Goal: Task Accomplishment & Management: Complete application form

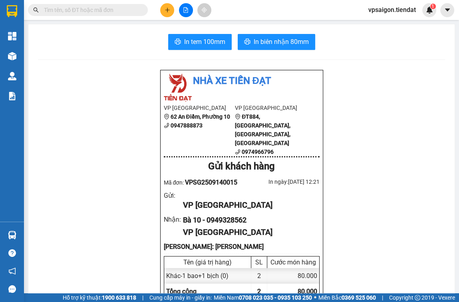
click at [129, 11] on input "text" at bounding box center [91, 10] width 94 height 9
click at [130, 11] on input "text" at bounding box center [91, 10] width 94 height 9
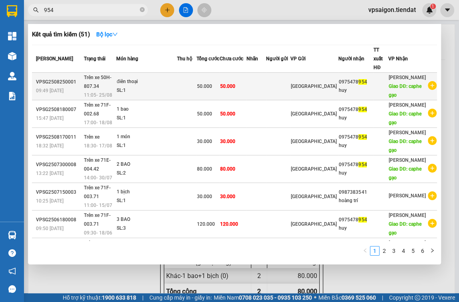
type input "954"
click at [288, 80] on td at bounding box center [278, 87] width 24 height 28
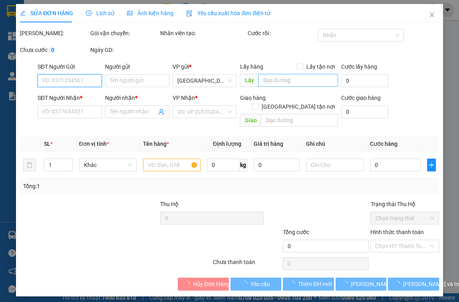
type input "0975478954"
type input "huy"
type input "caphe gạo"
type input "50.000"
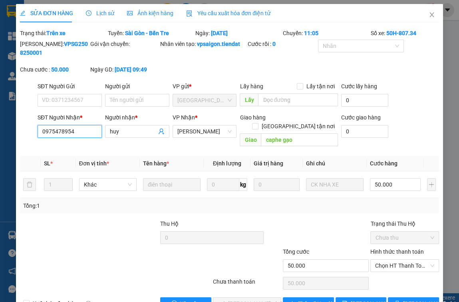
drag, startPoint x: 90, startPoint y: 133, endPoint x: 38, endPoint y: 142, distance: 53.2
click at [38, 143] on div "Total Paid Fee 0 Total UnPaid Fee 50.000 Cash Collection Total Fee Trạng thái: …" at bounding box center [229, 169] width 419 height 281
click at [71, 248] on div at bounding box center [80, 261] width 123 height 28
click at [430, 14] on icon "close" at bounding box center [432, 14] width 4 height 5
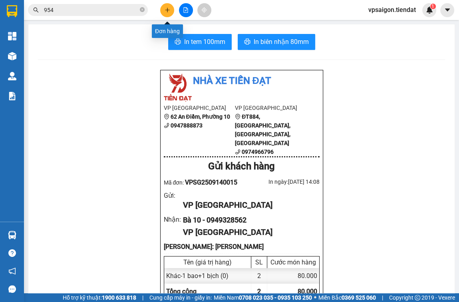
click at [168, 6] on button at bounding box center [167, 10] width 14 height 14
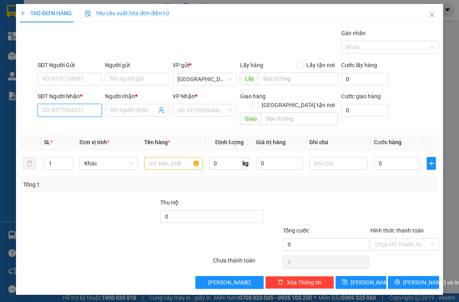
click at [74, 111] on input "SĐT Người Nhận *" at bounding box center [70, 110] width 64 height 13
paste input "0975478954"
type input "0975478954"
click at [84, 126] on div "0975478954 - huy" at bounding box center [69, 126] width 55 height 9
type input "huy"
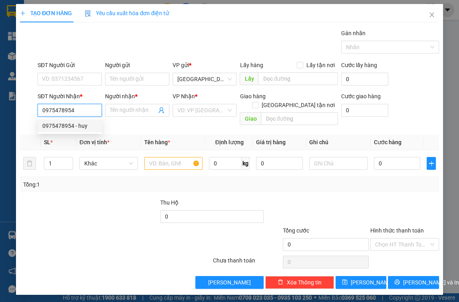
type input "caphe gạo"
type input "50.000"
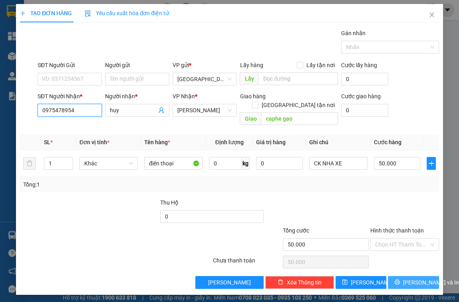
type input "0975478954"
click at [405, 276] on button "[PERSON_NAME] và In" at bounding box center [413, 282] width 51 height 13
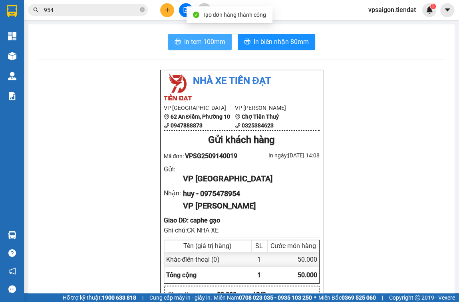
click at [206, 44] on span "In tem 100mm" at bounding box center [204, 42] width 41 height 10
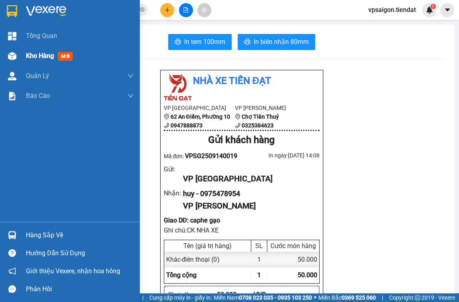
click at [36, 56] on span "Kho hàng" at bounding box center [40, 56] width 28 height 8
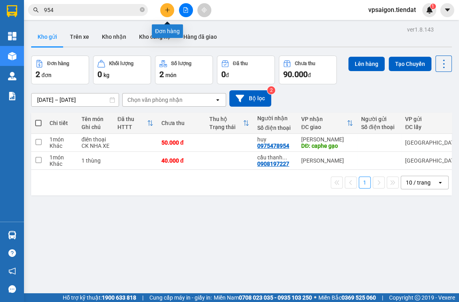
click at [167, 11] on icon "plus" at bounding box center [167, 10] width 0 height 4
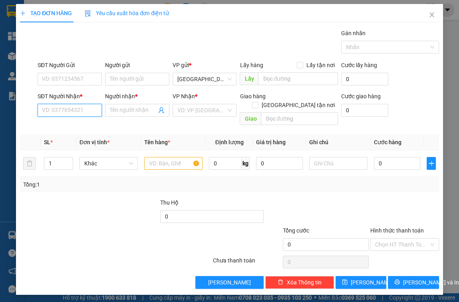
click at [88, 112] on input "SĐT Người Nhận *" at bounding box center [70, 110] width 64 height 13
type input "0"
click at [87, 139] on div "0345156566 - Loan" at bounding box center [70, 138] width 56 height 9
type input "0345156566"
type input "Loan"
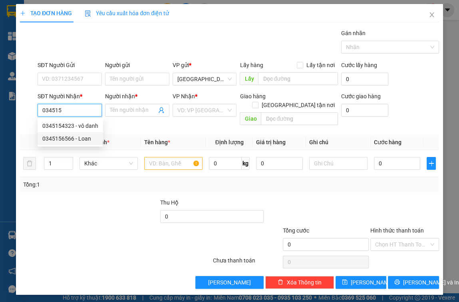
type input "UT DUA"
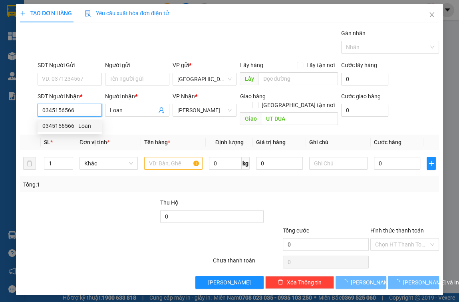
type input "50.000"
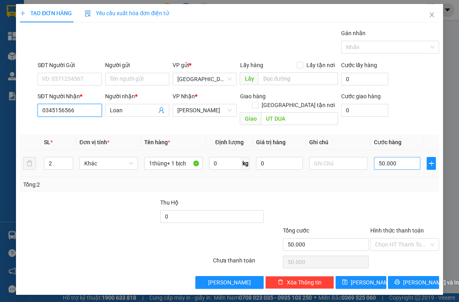
type input "0345156566"
click at [402, 157] on input "50.000" at bounding box center [397, 163] width 47 height 13
type input "0"
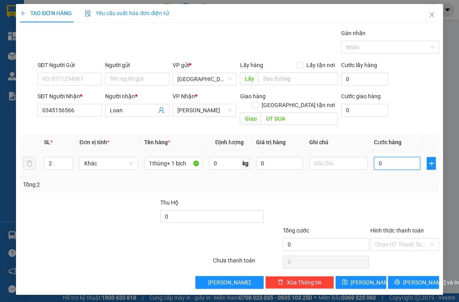
type input "4"
type input "04"
type input "40"
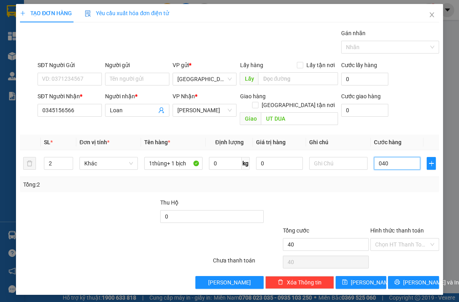
type input "040"
type input "40.000"
click at [422, 198] on div at bounding box center [405, 212] width 70 height 28
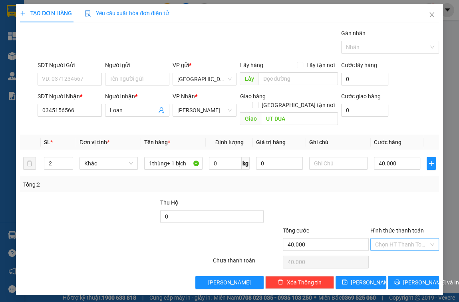
click at [388, 239] on input "Hình thức thanh toán" at bounding box center [401, 245] width 53 height 12
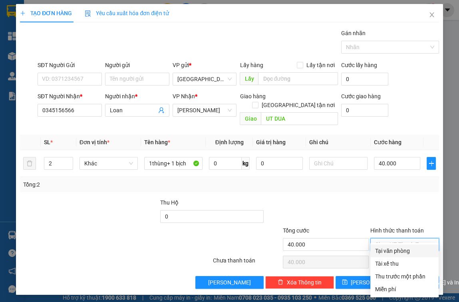
click at [391, 249] on div "Tại văn phòng" at bounding box center [404, 251] width 59 height 9
type input "0"
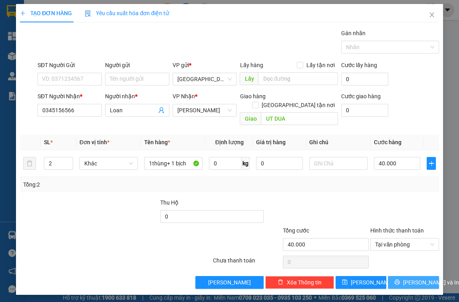
click at [413, 278] on span "[PERSON_NAME] và In" at bounding box center [431, 282] width 56 height 9
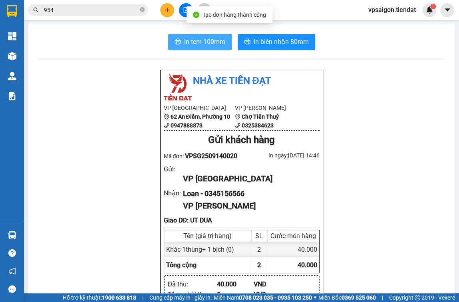
click at [191, 44] on span "In tem 100mm" at bounding box center [204, 42] width 41 height 10
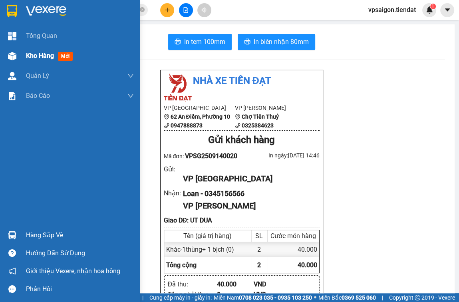
click at [34, 52] on span "Kho hàng" at bounding box center [40, 56] width 28 height 8
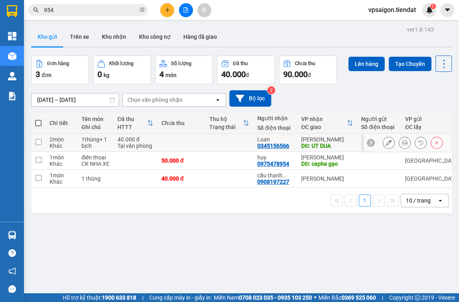
click at [271, 148] on div "0345156566" at bounding box center [273, 146] width 32 height 6
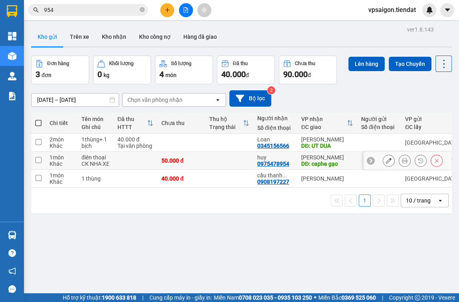
drag, startPoint x: 270, startPoint y: 147, endPoint x: 264, endPoint y: 151, distance: 8.0
drag, startPoint x: 264, startPoint y: 151, endPoint x: 391, endPoint y: 241, distance: 156.0
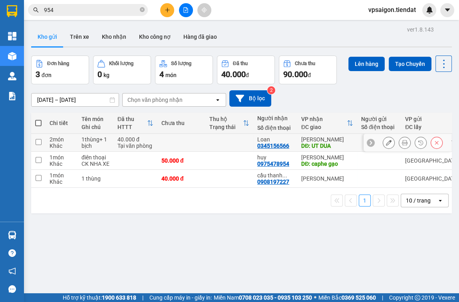
drag, startPoint x: 391, startPoint y: 241, endPoint x: 265, endPoint y: 147, distance: 157.6
click at [265, 147] on div "0345156566" at bounding box center [273, 146] width 32 height 6
click at [165, 9] on icon "plus" at bounding box center [168, 10] width 6 height 6
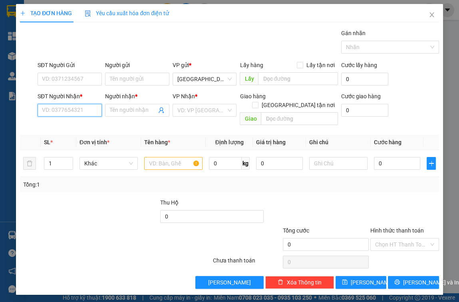
click at [82, 110] on input "SĐT Người Nhận *" at bounding box center [70, 110] width 64 height 13
paste input "0983986965"
type input "0983986965"
click at [131, 110] on input "Người nhận *" at bounding box center [133, 110] width 47 height 9
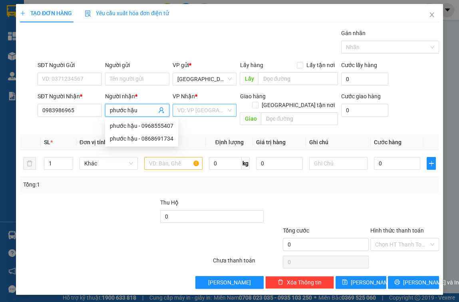
type input "phước hậu"
click at [203, 111] on input "search" at bounding box center [201, 110] width 49 height 12
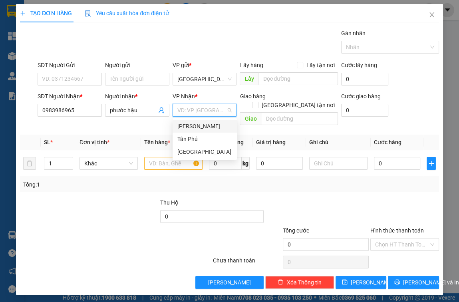
click at [198, 124] on div "[PERSON_NAME]" at bounding box center [204, 126] width 55 height 9
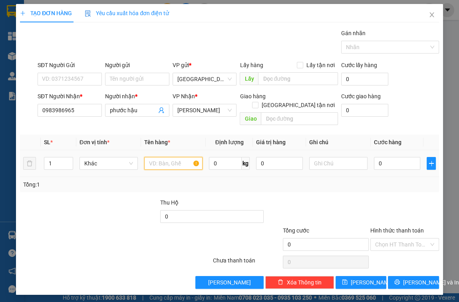
click at [178, 157] on input "text" at bounding box center [173, 163] width 58 height 13
type input "1 thùng"
type input "4"
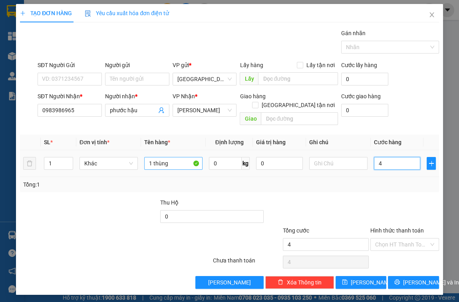
type input "40"
type input "40.000"
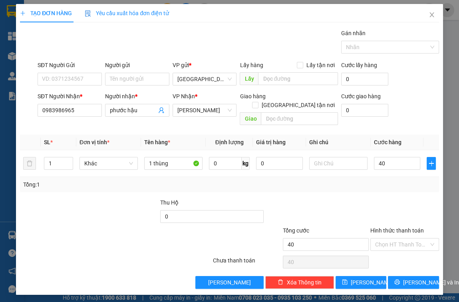
type input "40.000"
click at [398, 180] on div "Tổng: 1" at bounding box center [229, 184] width 413 height 9
click at [401, 239] on input "Hình thức thanh toán" at bounding box center [401, 245] width 53 height 12
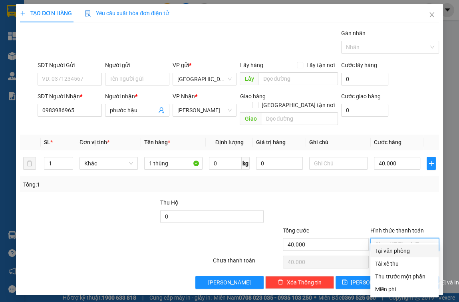
click at [400, 248] on div "Tại văn phòng" at bounding box center [404, 251] width 59 height 9
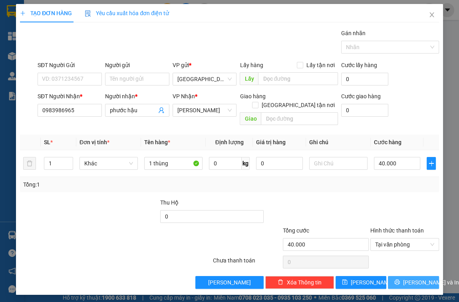
click at [414, 278] on span "[PERSON_NAME] và In" at bounding box center [431, 282] width 56 height 9
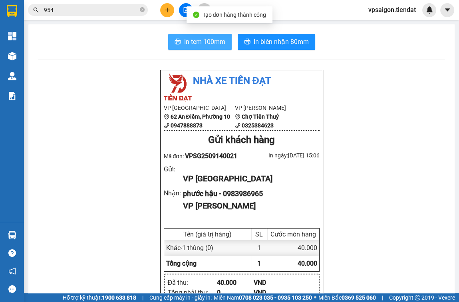
click at [208, 42] on span "In tem 100mm" at bounding box center [204, 42] width 41 height 10
